Goal: Task Accomplishment & Management: Use online tool/utility

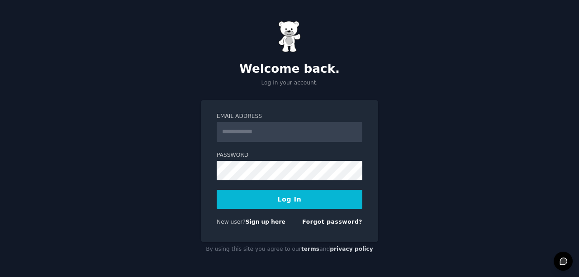
click at [261, 129] on input "Email Address" at bounding box center [290, 132] width 146 height 20
type input "**********"
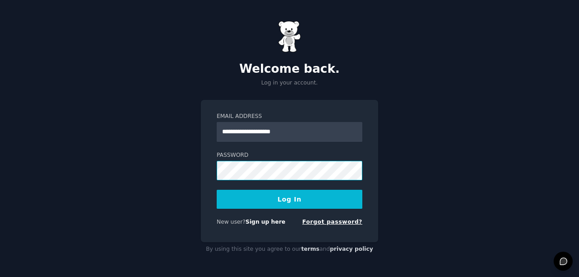
click at [217, 190] on button "Log In" at bounding box center [290, 199] width 146 height 19
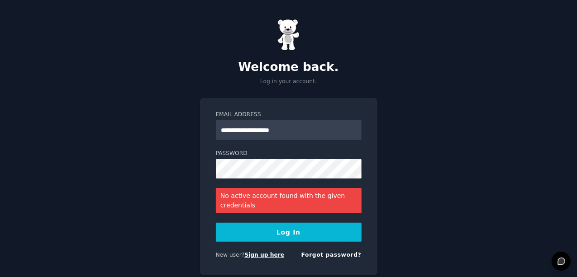
click at [254, 254] on link "Sign up here" at bounding box center [264, 255] width 40 height 6
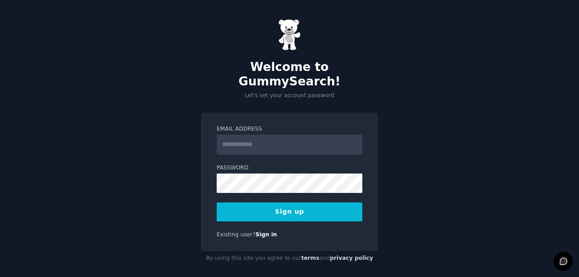
click at [261, 135] on input "Email Address" at bounding box center [290, 145] width 146 height 20
type input "**********"
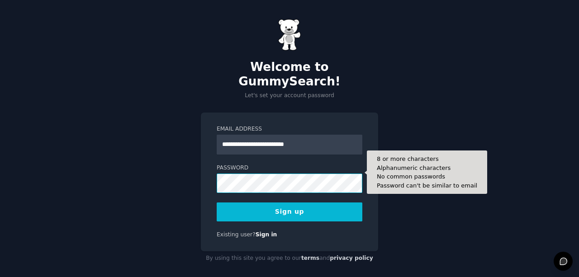
click at [217, 203] on button "Sign up" at bounding box center [290, 212] width 146 height 19
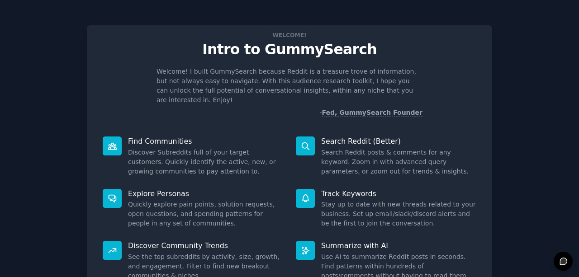
scroll to position [76, 0]
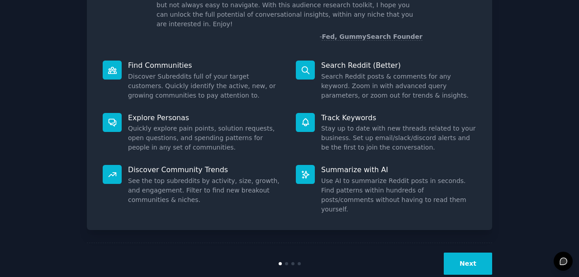
click at [466, 253] on button "Next" at bounding box center [468, 264] width 48 height 22
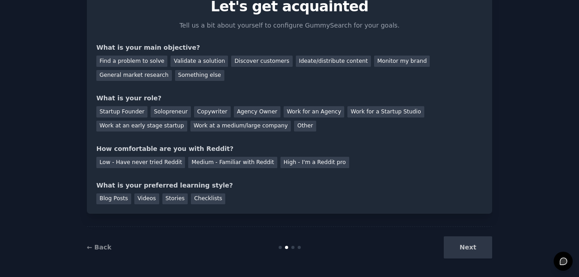
scroll to position [46, 0]
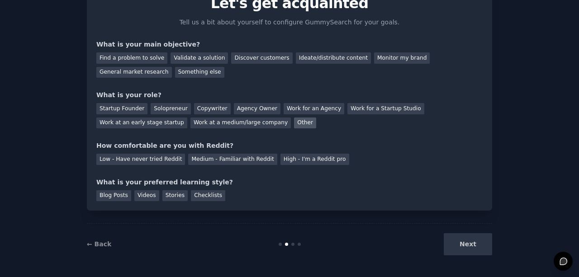
click at [294, 121] on div "Other" at bounding box center [305, 123] width 22 height 11
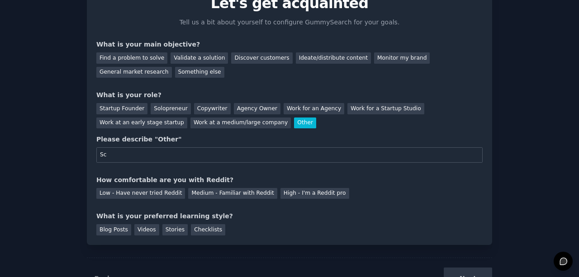
type input "S"
type input "student"
click at [211, 194] on div "Medium - Familiar with Reddit" at bounding box center [232, 193] width 89 height 11
click at [163, 227] on div "Stories" at bounding box center [174, 229] width 25 height 11
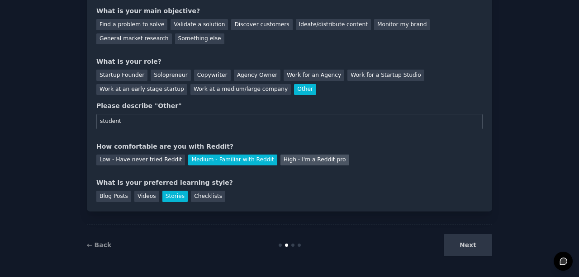
scroll to position [80, 0]
click at [462, 249] on div "Next" at bounding box center [424, 245] width 135 height 22
click at [469, 239] on div "Next" at bounding box center [424, 245] width 135 height 22
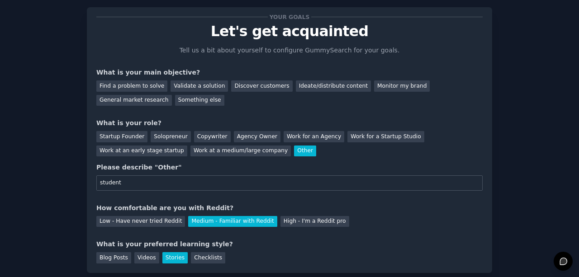
scroll to position [12, 0]
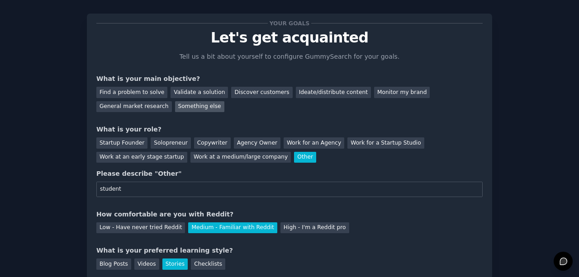
click at [175, 107] on div "Something else" at bounding box center [199, 106] width 49 height 11
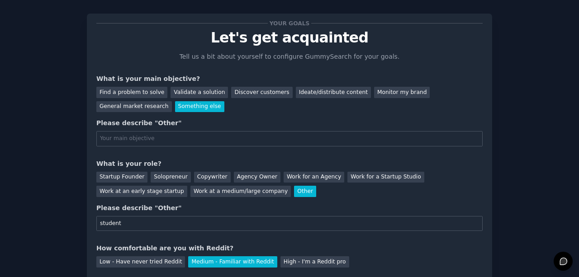
click at [150, 138] on input "text" at bounding box center [289, 138] width 386 height 15
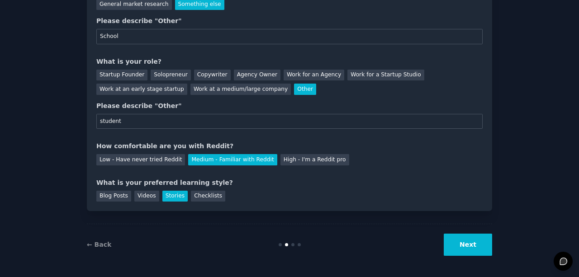
type input "School"
click at [470, 246] on button "Next" at bounding box center [468, 245] width 48 height 22
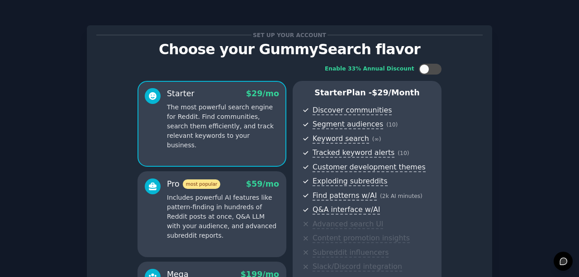
scroll to position [156, 0]
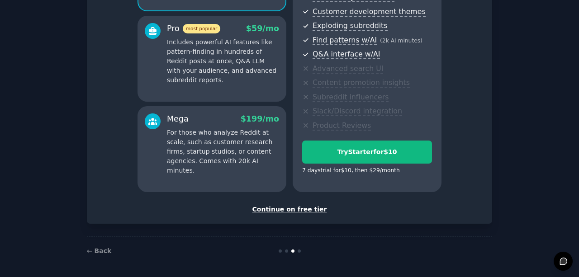
click at [293, 209] on div "Continue on free tier" at bounding box center [289, 209] width 386 height 9
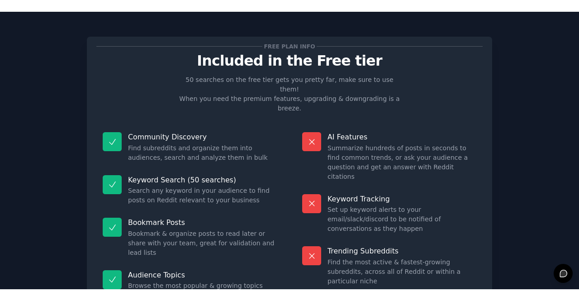
scroll to position [75, 0]
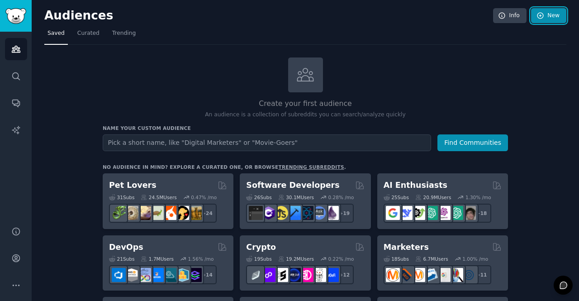
click at [544, 11] on link "New" at bounding box center [548, 15] width 35 height 15
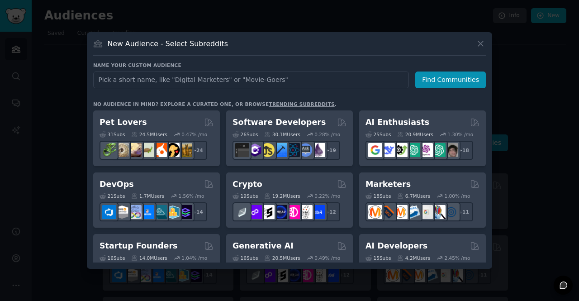
click at [232, 77] on input "text" at bounding box center [251, 79] width 316 height 17
type input "coca cola"
click at [449, 75] on button "Find Communities" at bounding box center [450, 79] width 71 height 17
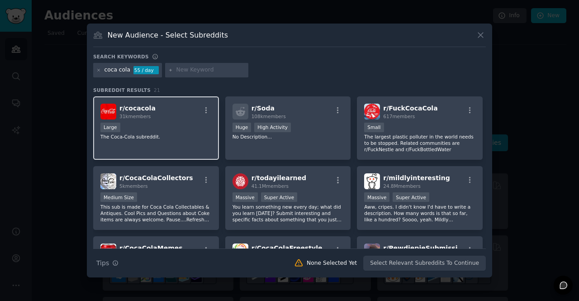
click at [147, 117] on span "31k members" at bounding box center [134, 116] width 31 height 5
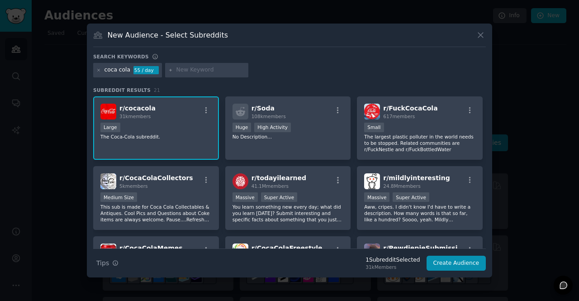
click at [147, 112] on span "r/ cocacola" at bounding box center [137, 107] width 36 height 7
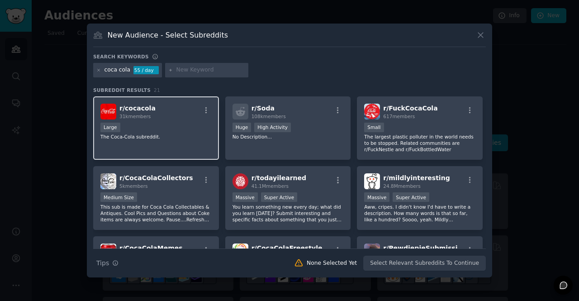
click at [147, 112] on span "r/ cocacola" at bounding box center [137, 107] width 36 height 7
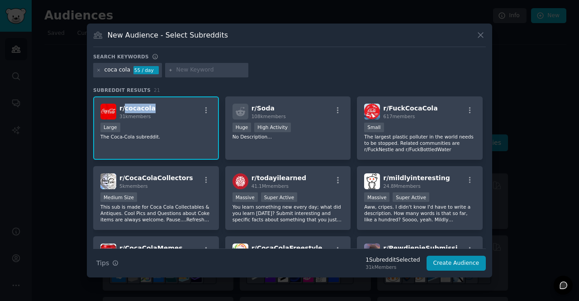
click at [147, 112] on span "r/ cocacola" at bounding box center [137, 107] width 36 height 7
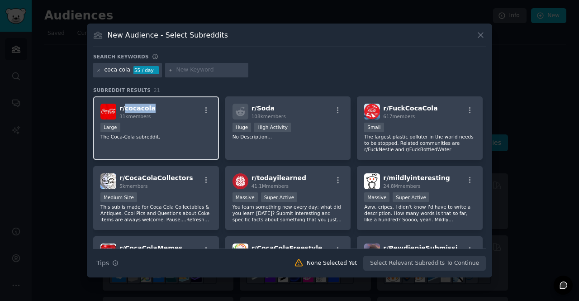
click at [147, 112] on span "r/ cocacola" at bounding box center [137, 107] width 36 height 7
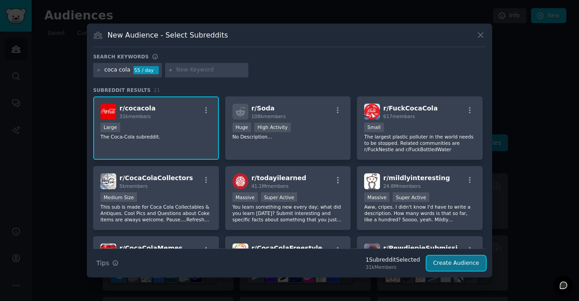
click at [446, 265] on button "Create Audience" at bounding box center [456, 262] width 60 height 15
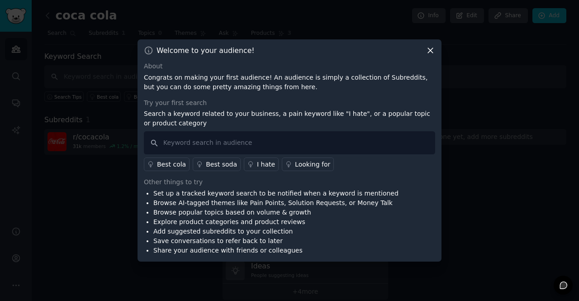
click at [433, 52] on icon at bounding box center [430, 50] width 9 height 9
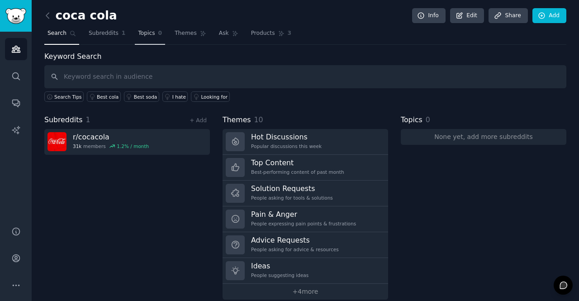
click at [138, 35] on span "Topics" at bounding box center [146, 33] width 17 height 8
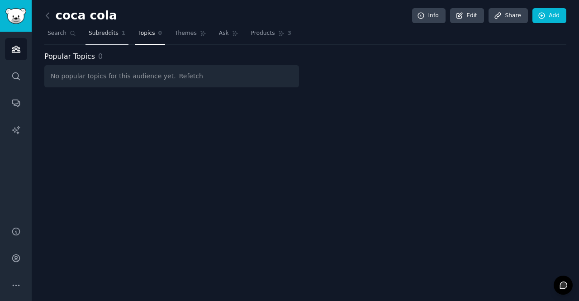
click at [96, 29] on span "Subreddits" at bounding box center [104, 33] width 30 height 8
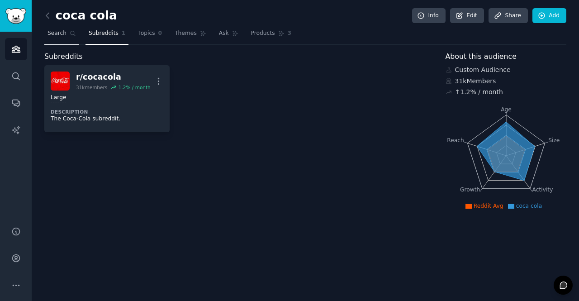
click at [61, 32] on span "Search" at bounding box center [56, 33] width 19 height 8
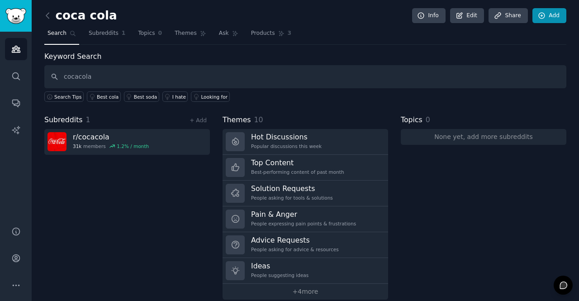
type input "cocacola"
click at [541, 15] on icon at bounding box center [542, 16] width 6 height 6
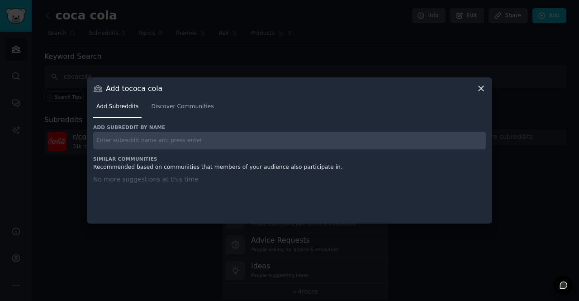
click at [281, 144] on input "text" at bounding box center [289, 141] width 393 height 18
type input "cocacola"
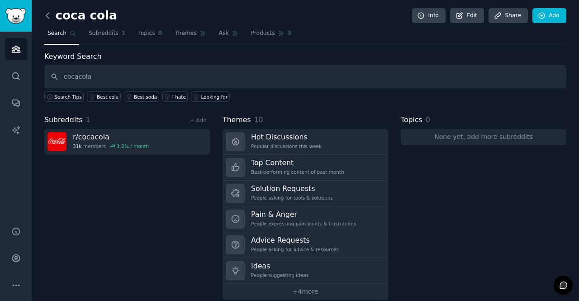
click at [52, 12] on icon at bounding box center [47, 15] width 9 height 9
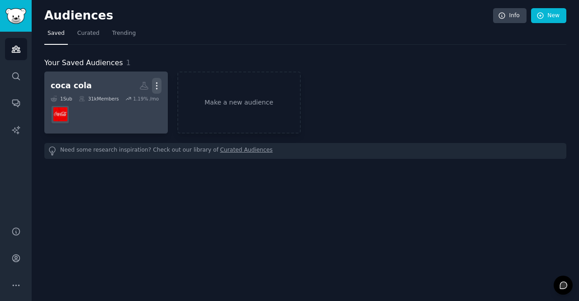
click at [160, 85] on icon "button" at bounding box center [156, 85] width 9 height 9
click at [92, 85] on h2 "coca cola More View Delete" at bounding box center [106, 86] width 111 height 16
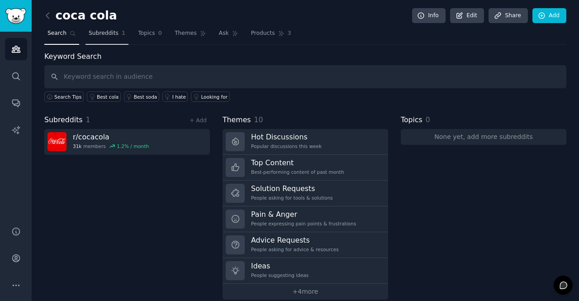
click at [113, 30] on span "Subreddits" at bounding box center [104, 33] width 30 height 8
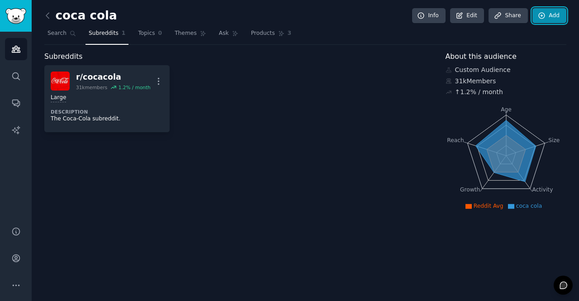
click at [554, 12] on link "Add" at bounding box center [549, 15] width 34 height 15
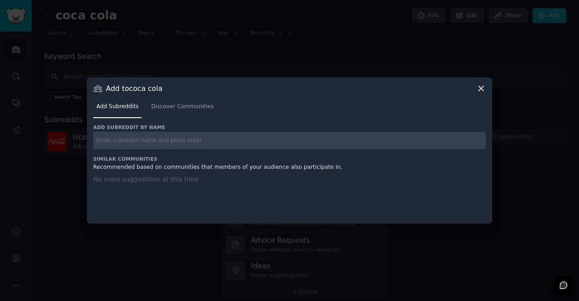
click at [245, 141] on input "text" at bounding box center [289, 141] width 393 height 18
type input "cola"
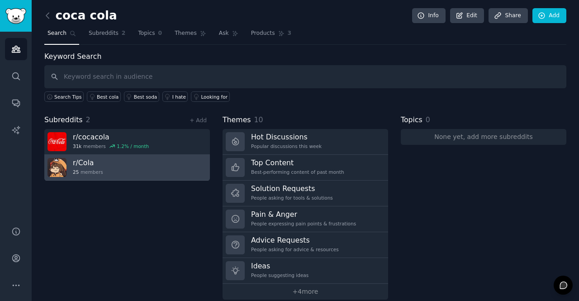
click at [153, 155] on link "r/ Cola 25 members" at bounding box center [127, 168] width 166 height 26
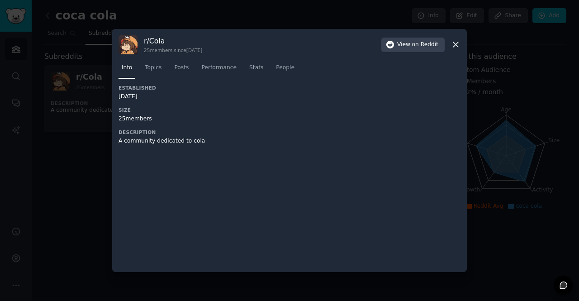
click at [459, 43] on icon at bounding box center [455, 44] width 9 height 9
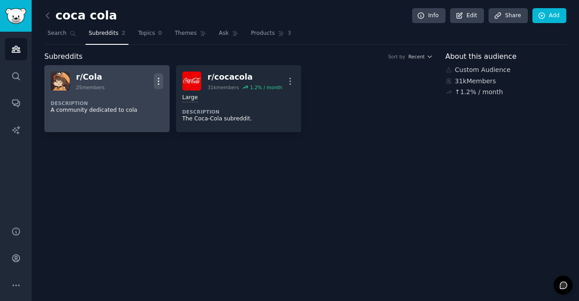
click at [162, 80] on icon "button" at bounding box center [158, 80] width 9 height 9
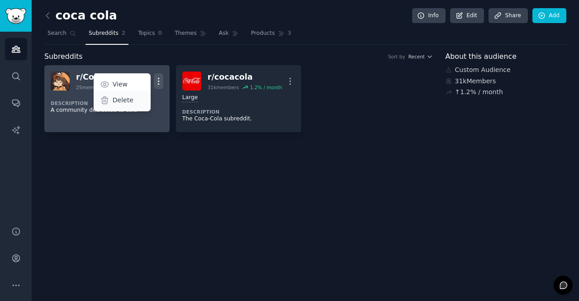
click at [139, 103] on div "Delete" at bounding box center [122, 99] width 54 height 19
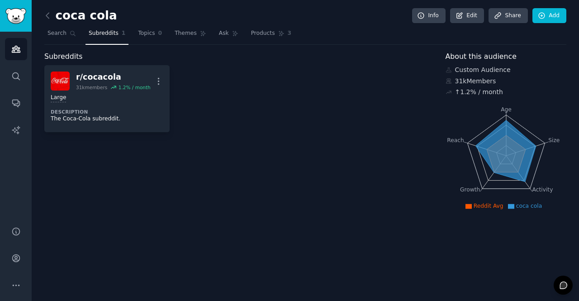
click at [183, 102] on div "r/ cocacola 31k members 1.2 % / month More Large Description The Coca-Cola subr…" at bounding box center [238, 98] width 388 height 67
click at [58, 30] on span "Search" at bounding box center [56, 33] width 19 height 8
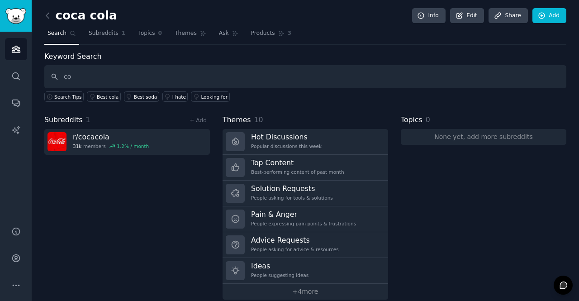
type input "c"
click at [28, 70] on div "Audiences Search Conversations AI Reports" at bounding box center [16, 124] width 32 height 184
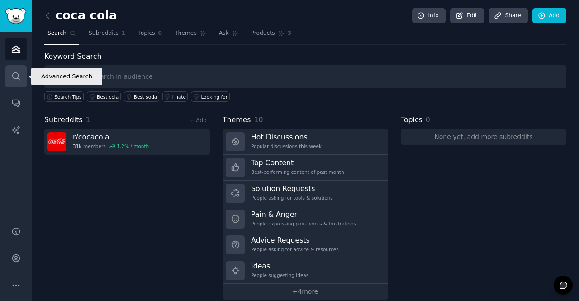
click at [12, 76] on icon "Sidebar" at bounding box center [15, 75] width 7 height 7
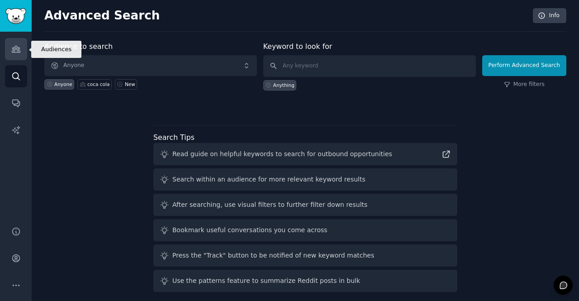
click at [14, 55] on link "Audiences" at bounding box center [16, 49] width 22 height 22
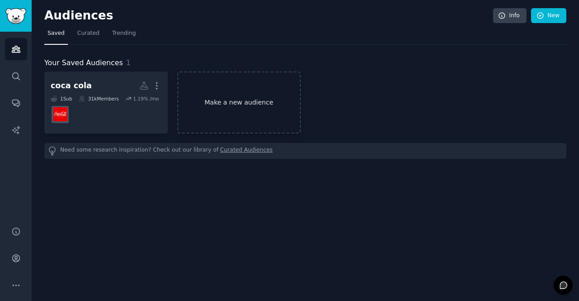
click at [240, 114] on link "Make a new audience" at bounding box center [238, 102] width 123 height 62
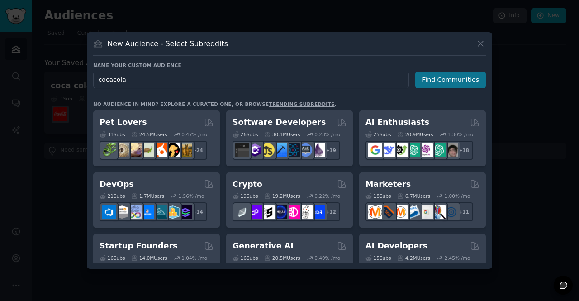
type input "cocacola"
click at [425, 76] on button "Find Communities" at bounding box center [450, 79] width 71 height 17
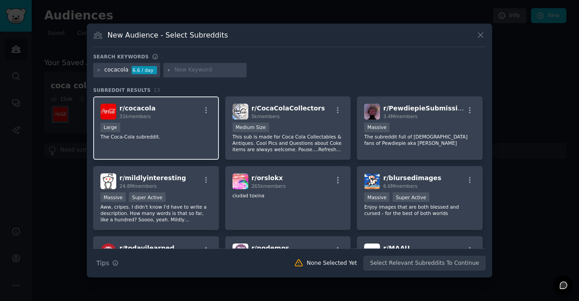
click at [186, 139] on p "The Coca-Cola subreddit." at bounding box center [155, 136] width 111 height 6
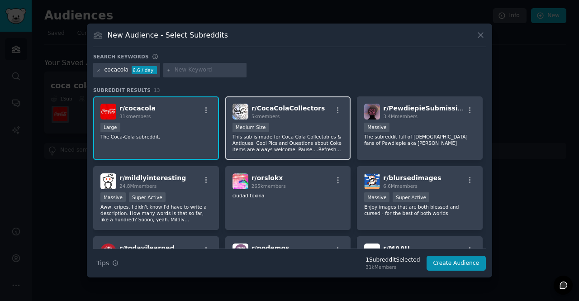
click at [285, 146] on p "This sub is made for Coca Cola Collectables & Antiques. Cool Pics and Questions…" at bounding box center [287, 142] width 111 height 19
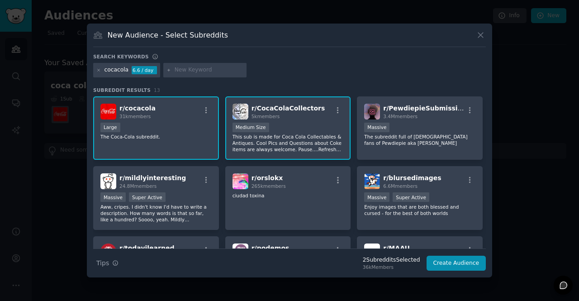
click at [175, 68] on input "text" at bounding box center [209, 70] width 69 height 8
type input "cocacola"
type input "d"
type input "soda"
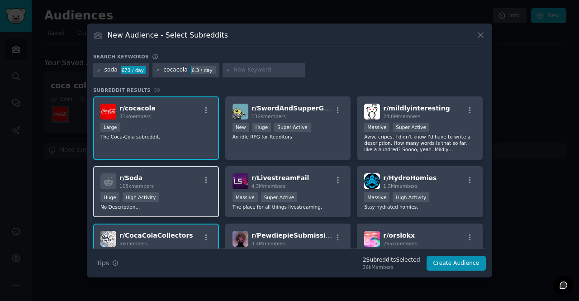
click at [189, 179] on div "r/ Soda 108k members" at bounding box center [155, 181] width 111 height 16
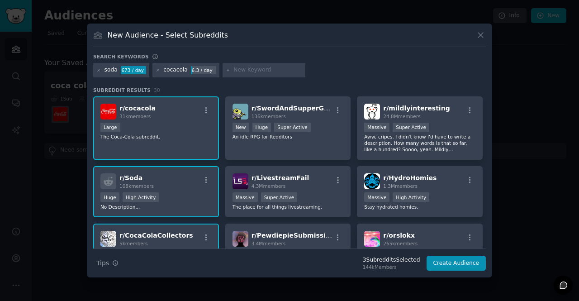
click at [233, 67] on input "text" at bounding box center [267, 70] width 69 height 8
type input "tofizz"
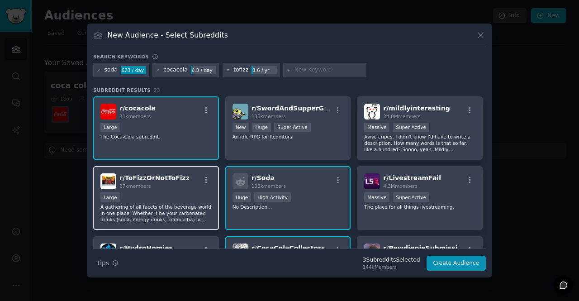
click at [165, 178] on span "r/ ToFizzOrNotToFizz" at bounding box center [154, 177] width 70 height 7
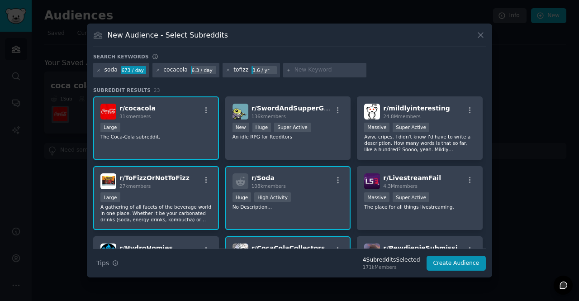
click at [317, 73] on input "text" at bounding box center [328, 70] width 69 height 8
type input "c"
click at [448, 260] on button "Create Audience" at bounding box center [456, 262] width 60 height 15
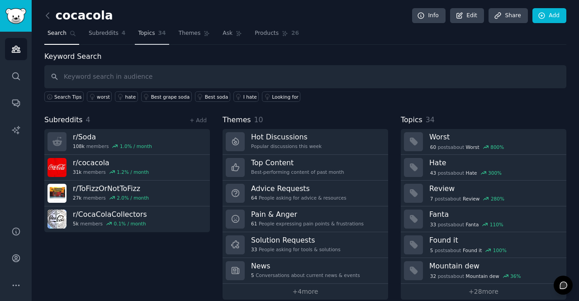
click at [142, 33] on span "Topics" at bounding box center [146, 33] width 17 height 8
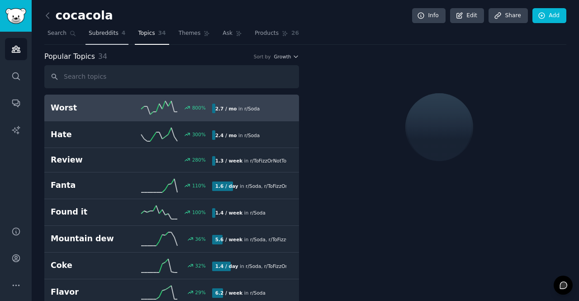
click at [116, 32] on link "Subreddits 4" at bounding box center [106, 35] width 43 height 19
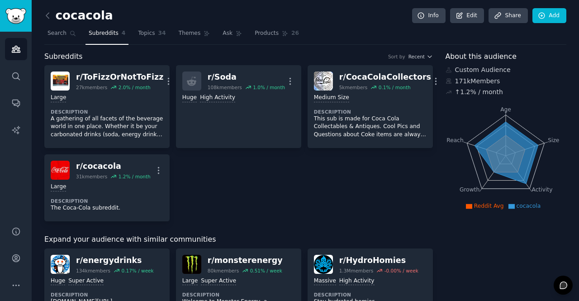
click at [53, 25] on div "cocacola Info Edit Share Add" at bounding box center [305, 17] width 522 height 19
click at [60, 35] on span "Search" at bounding box center [56, 33] width 19 height 8
